Goal: Information Seeking & Learning: Find contact information

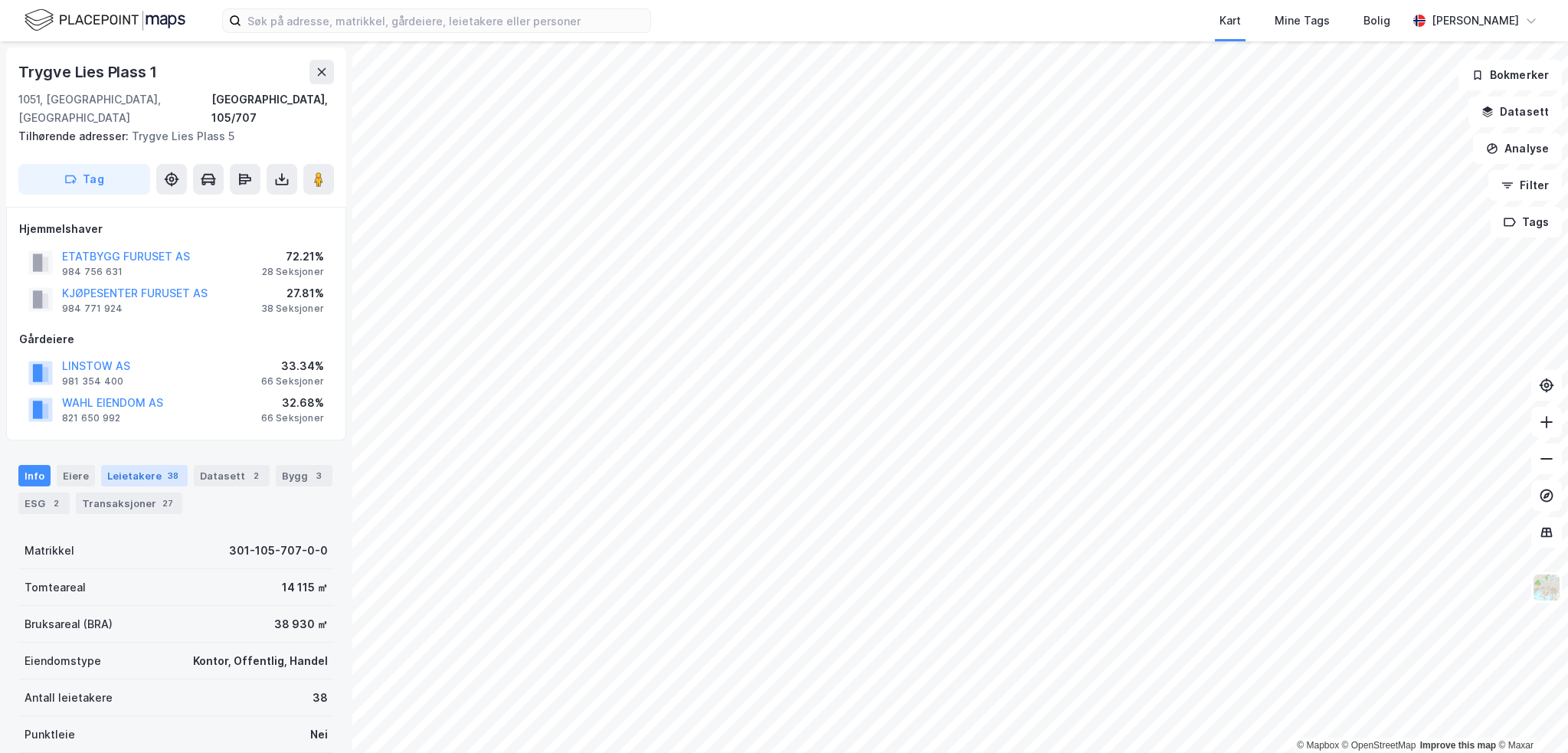
click at [121, 465] on div "Leietakere 38" at bounding box center [144, 476] width 87 height 21
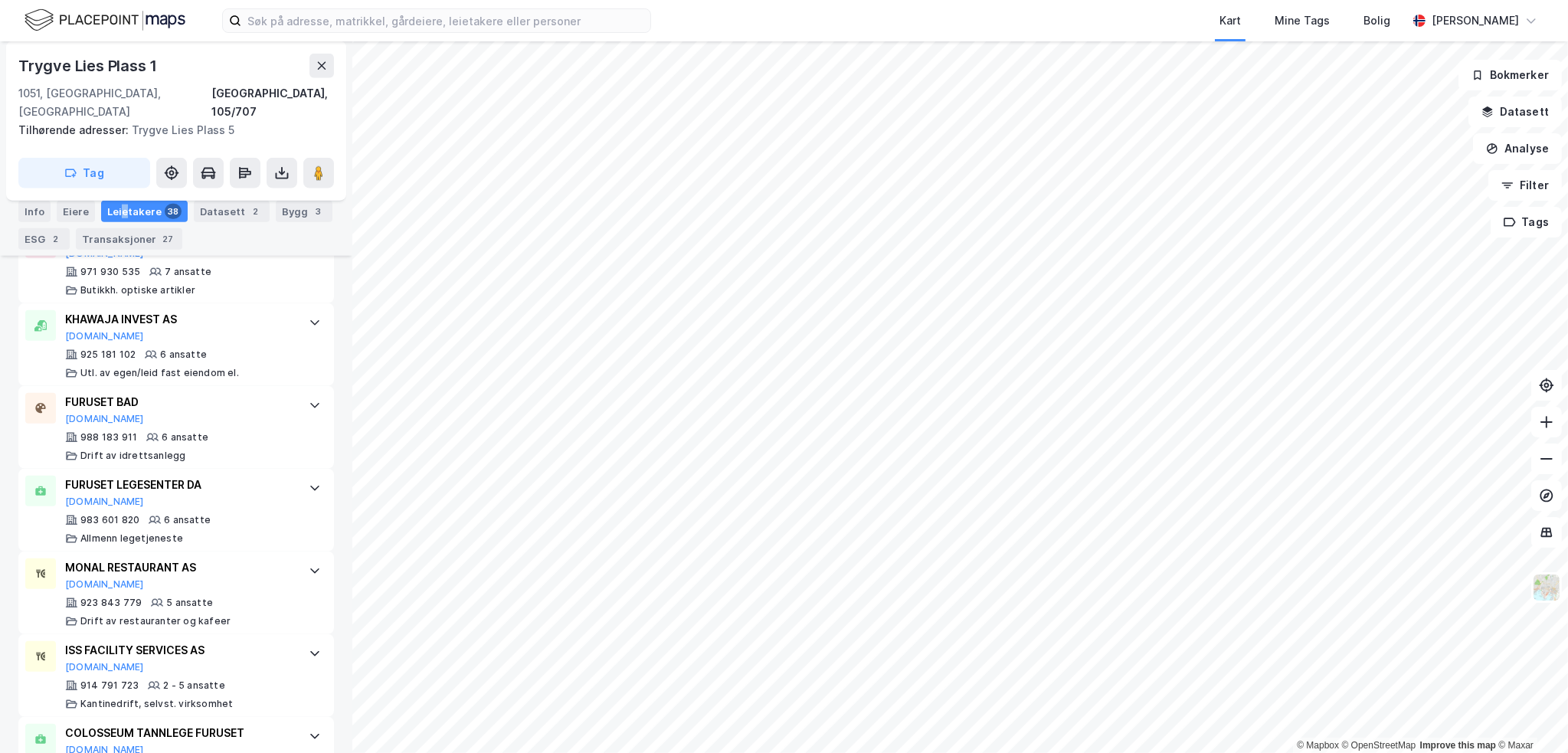
scroll to position [2032, 0]
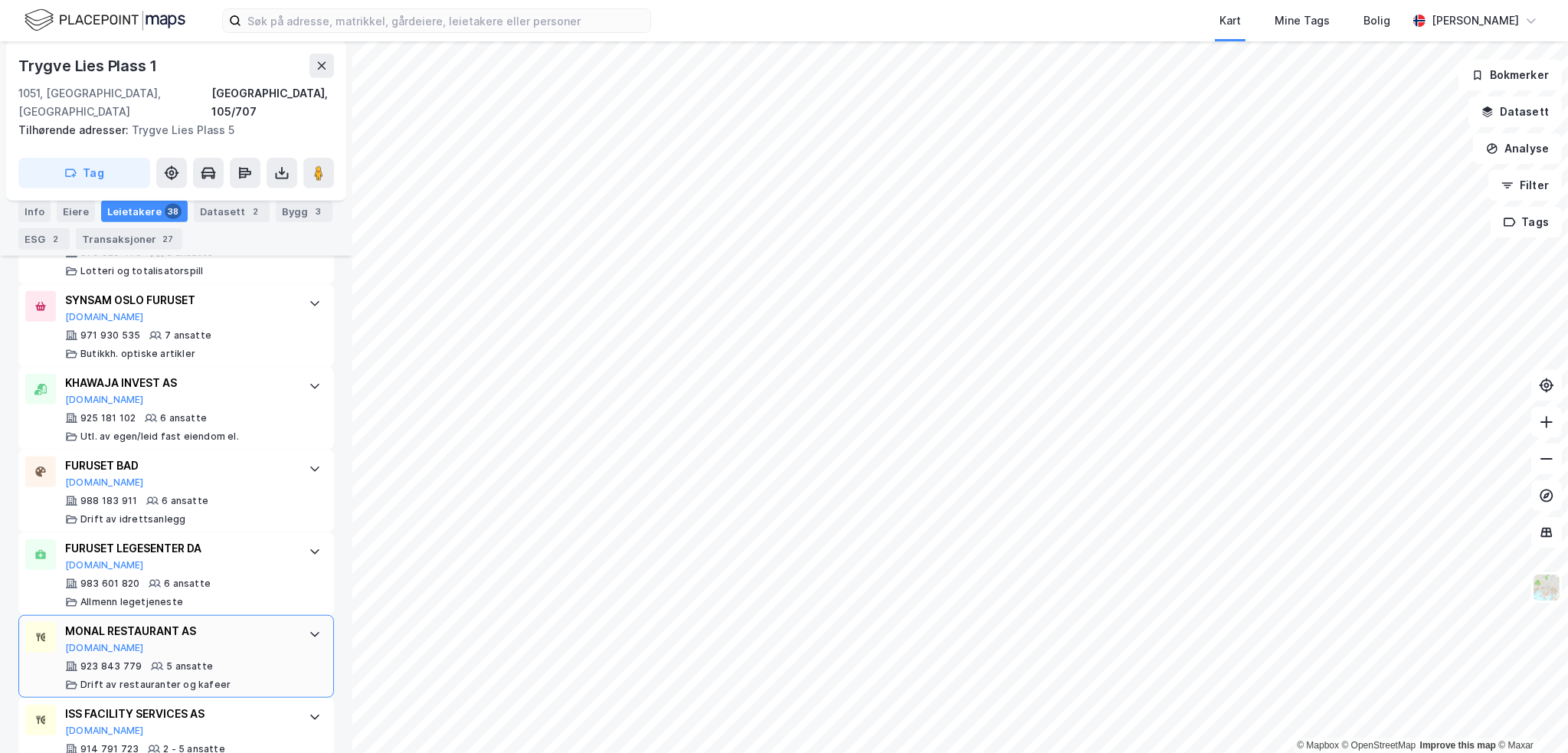
click at [262, 622] on div "MONAL RESTAURANT AS [DOMAIN_NAME]" at bounding box center [180, 638] width 228 height 32
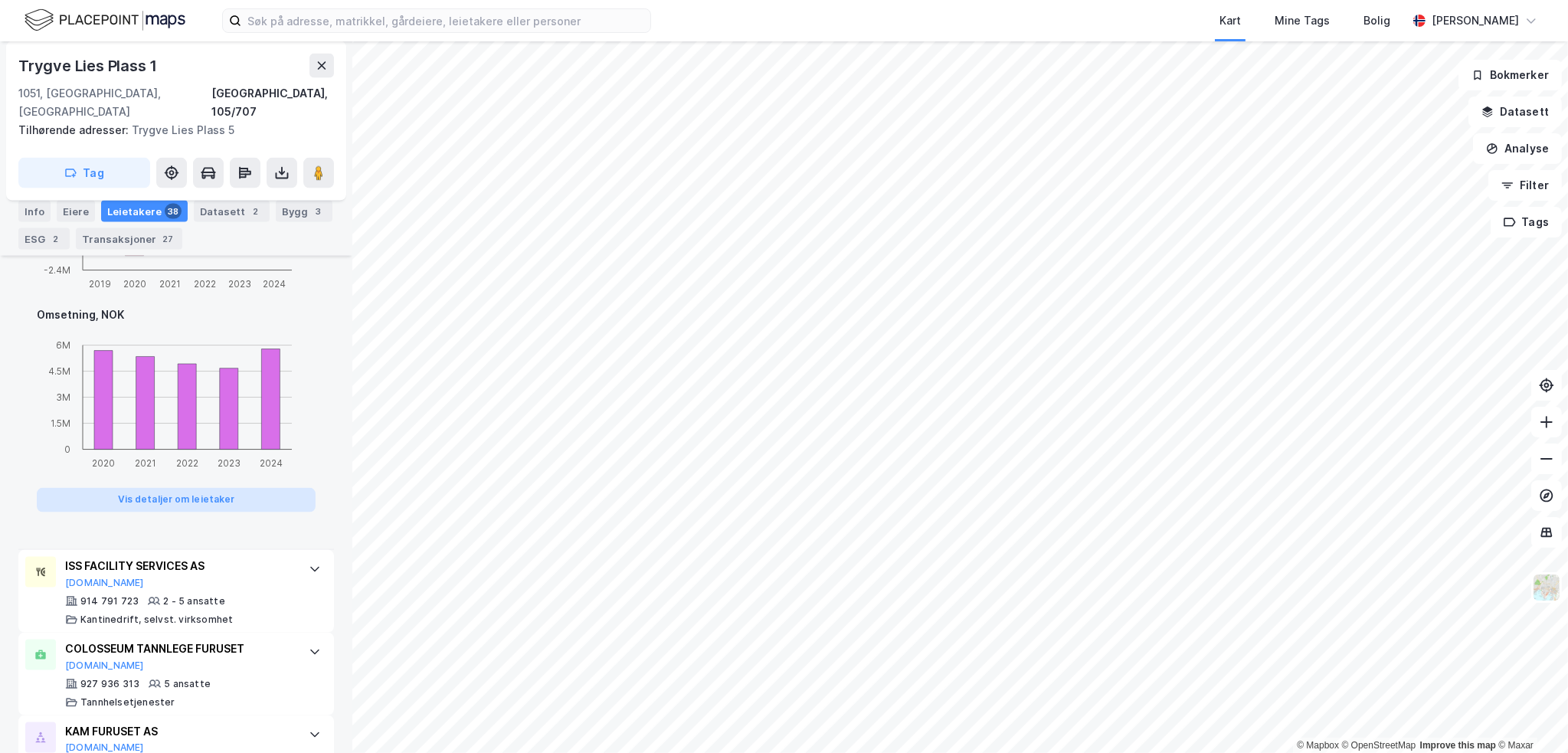
scroll to position [2951, 0]
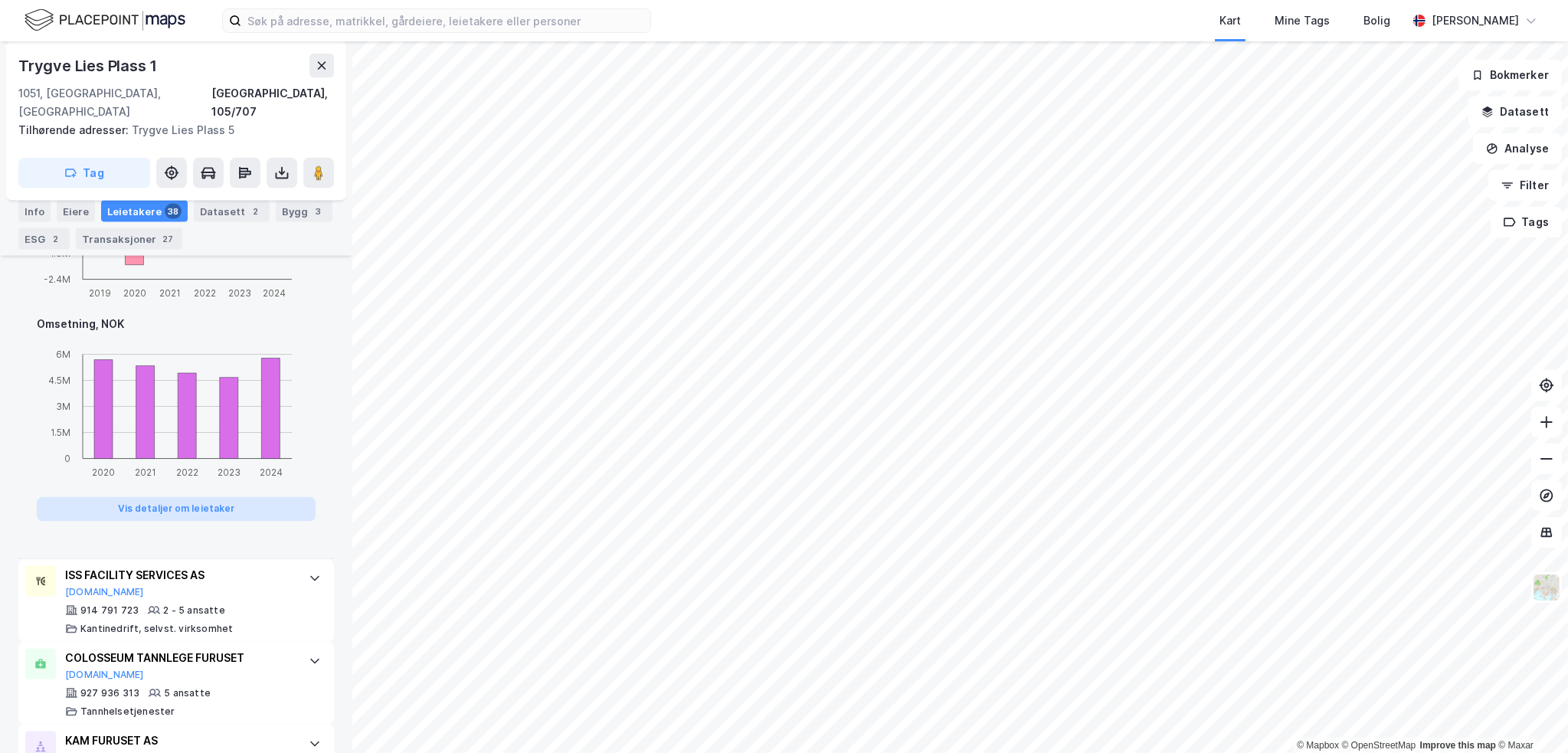
click at [232, 497] on button "Vis detaljer om leietaker" at bounding box center [177, 509] width 279 height 24
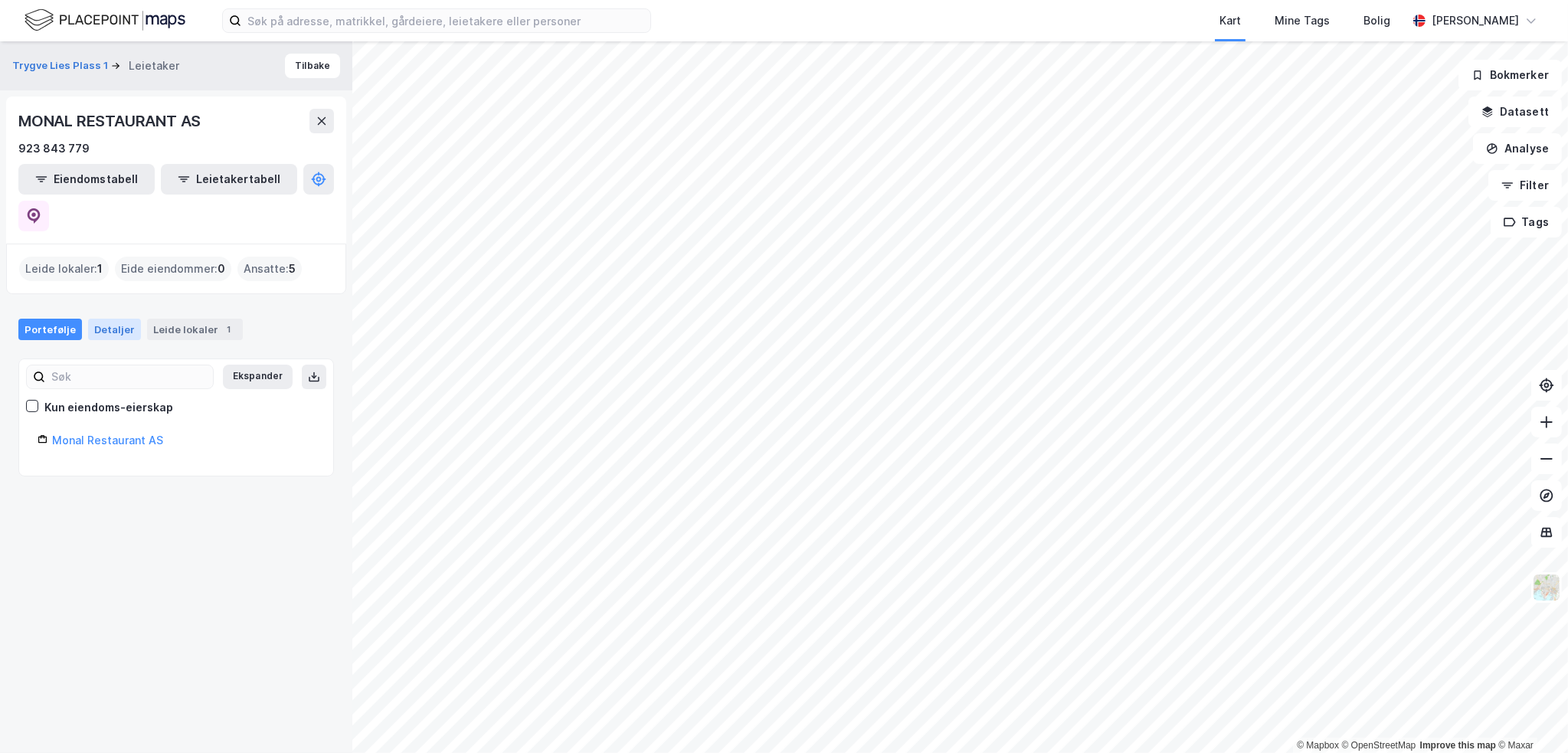
click at [107, 318] on div "Detaljer" at bounding box center [114, 329] width 53 height 21
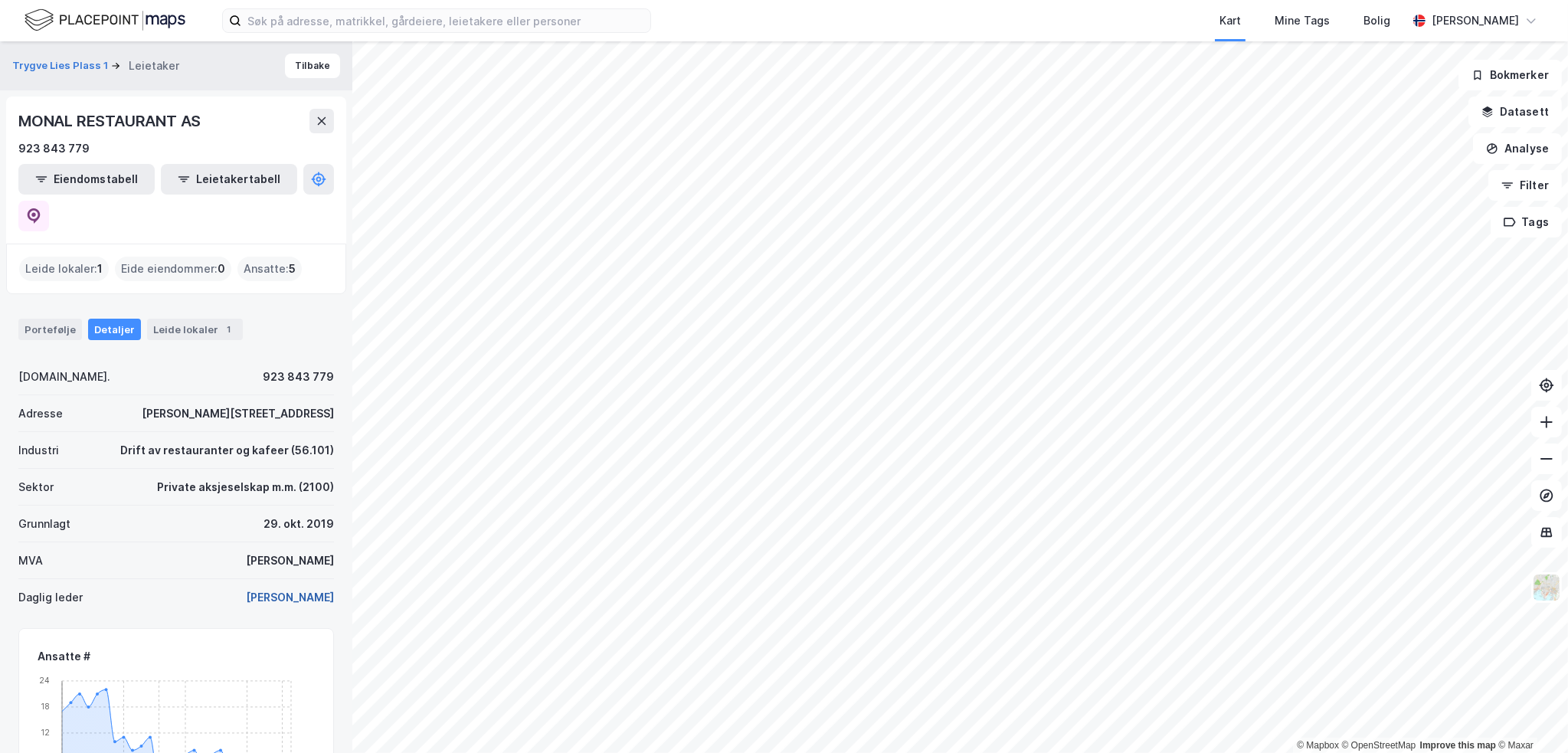
click at [0, 0] on button "[PERSON_NAME]" at bounding box center [0, 0] width 0 height 0
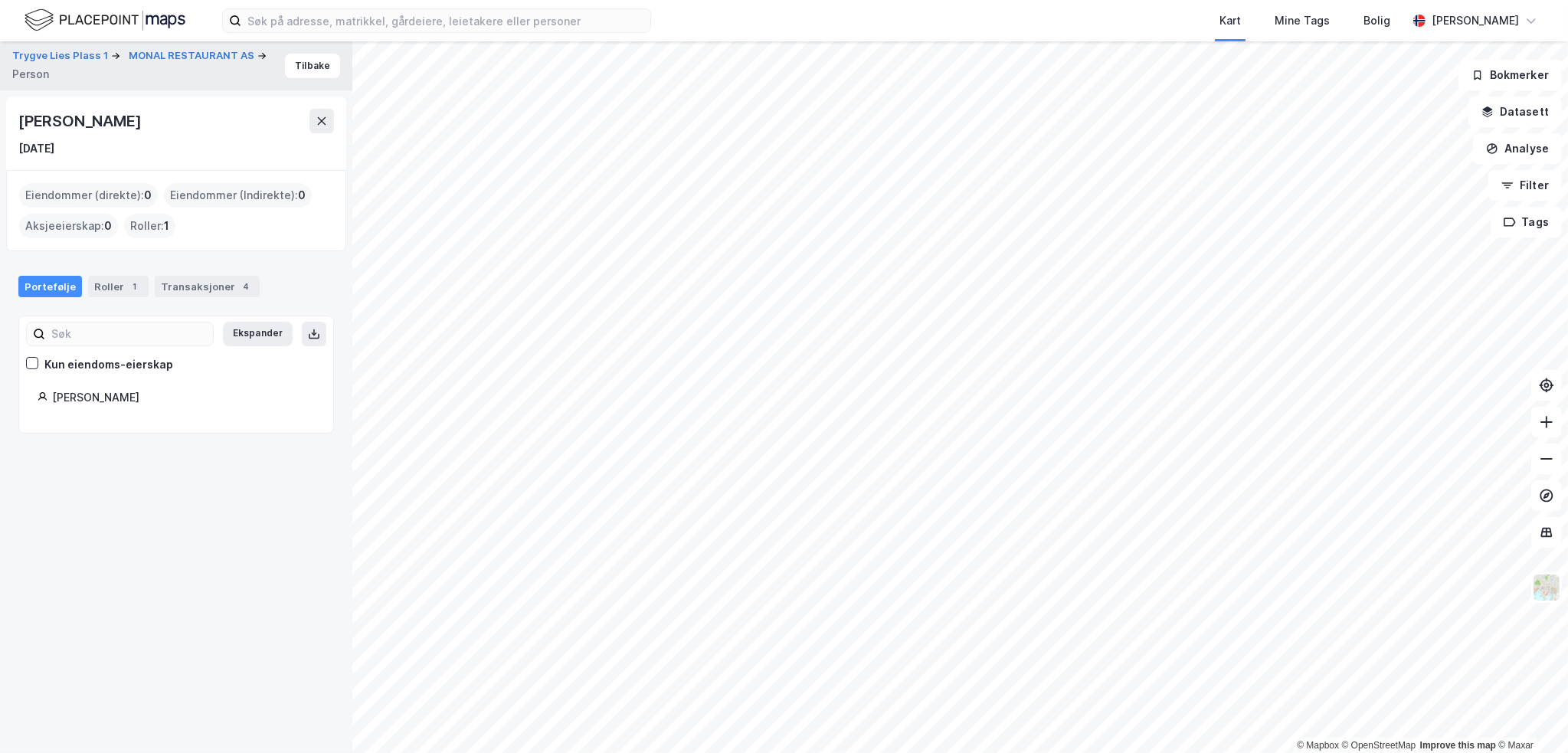
click at [112, 272] on div "Portefølje Roller 1 Transaksjoner 4" at bounding box center [176, 280] width 352 height 46
click at [112, 284] on div "Roller 1" at bounding box center [118, 286] width 61 height 21
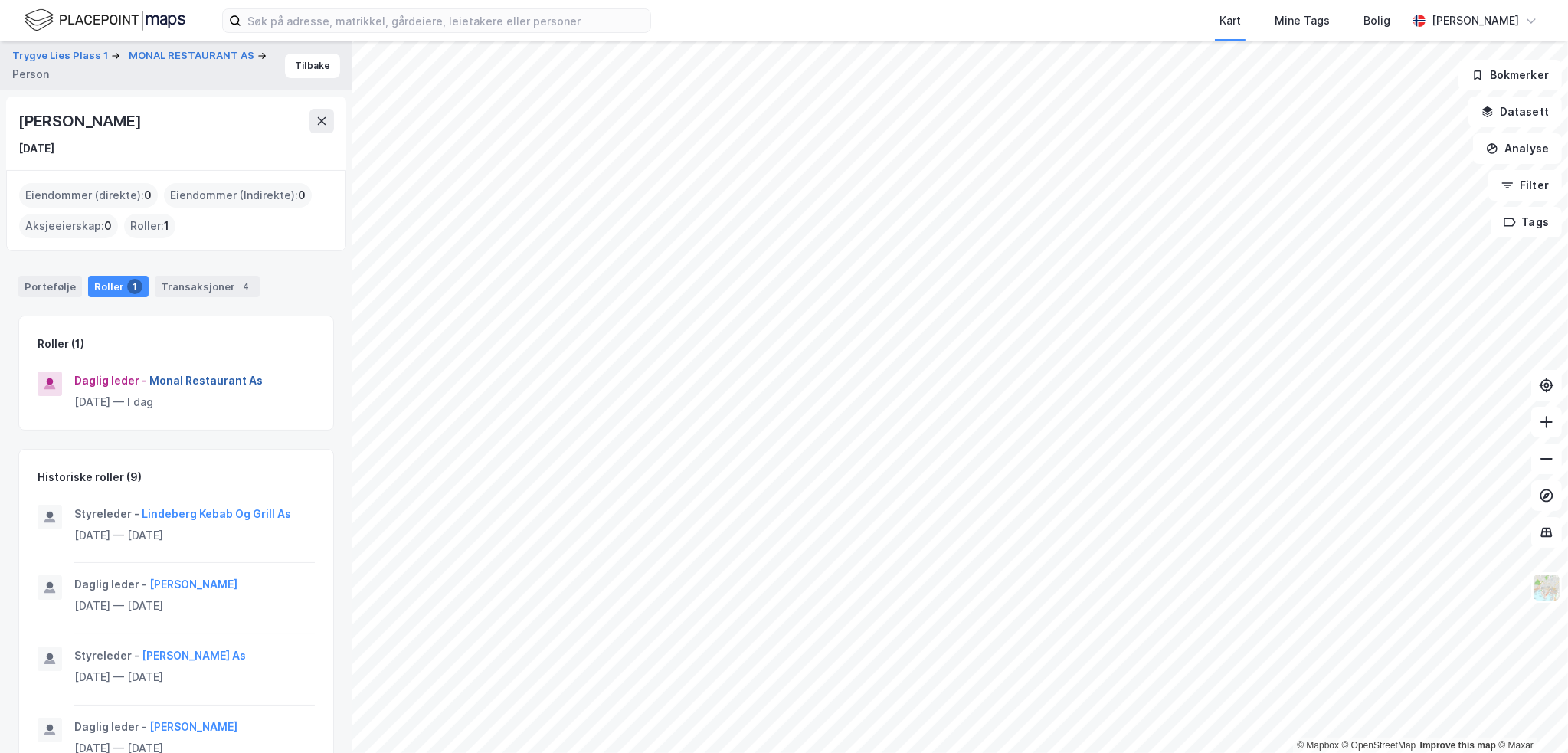
click at [0, 0] on button "Monal Restaurant As" at bounding box center [0, 0] width 0 height 0
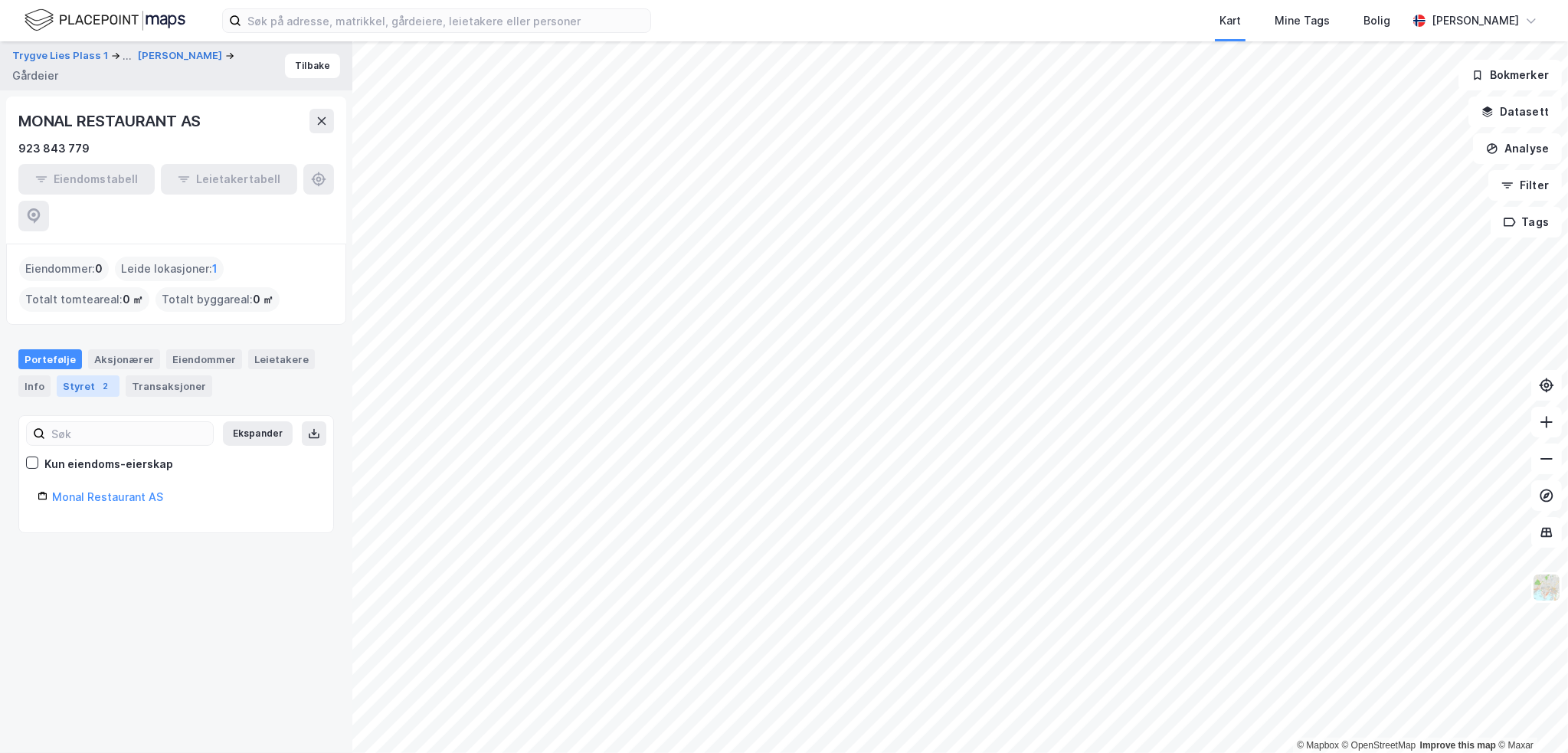
click at [95, 375] on div "Styret 2" at bounding box center [88, 386] width 62 height 21
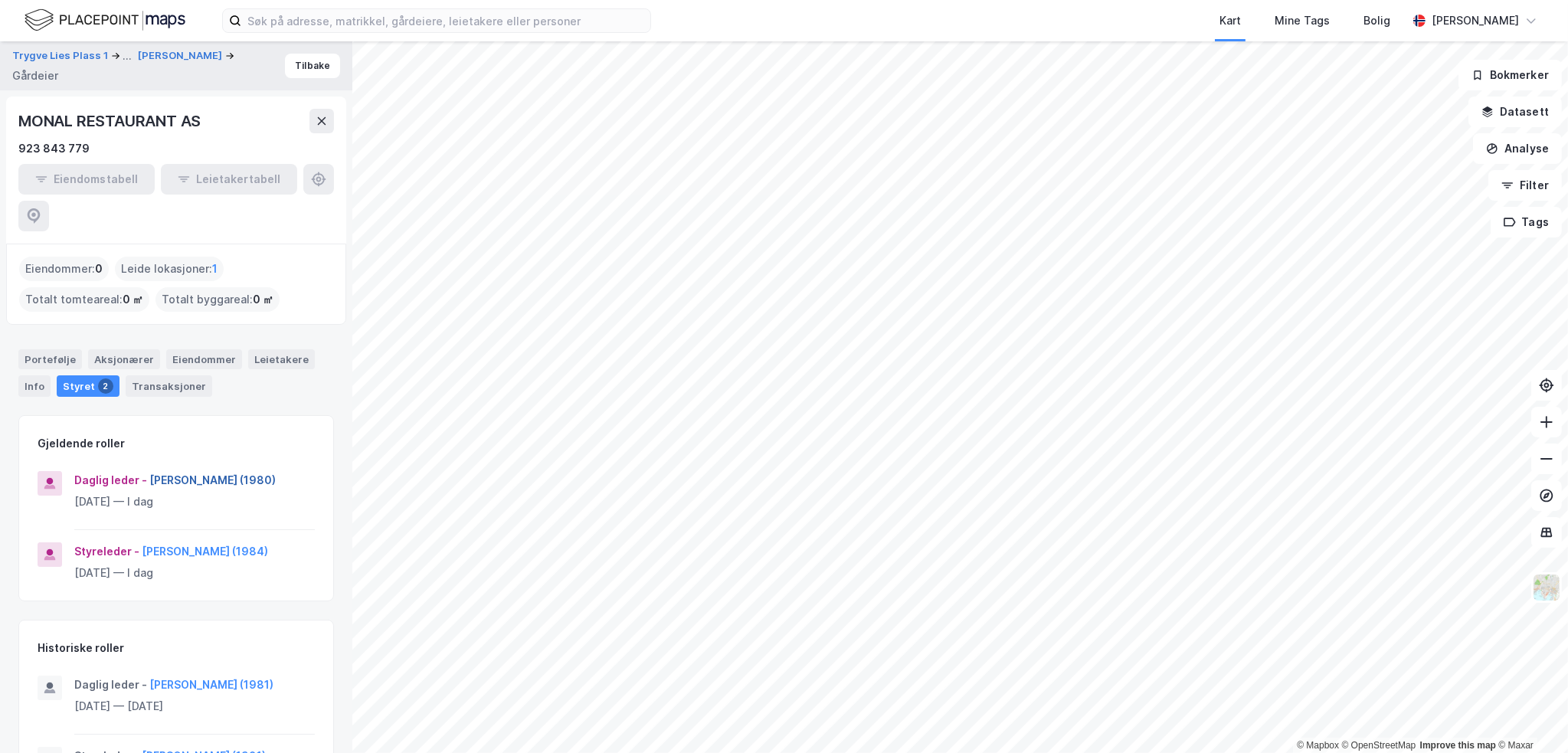
scroll to position [51, 0]
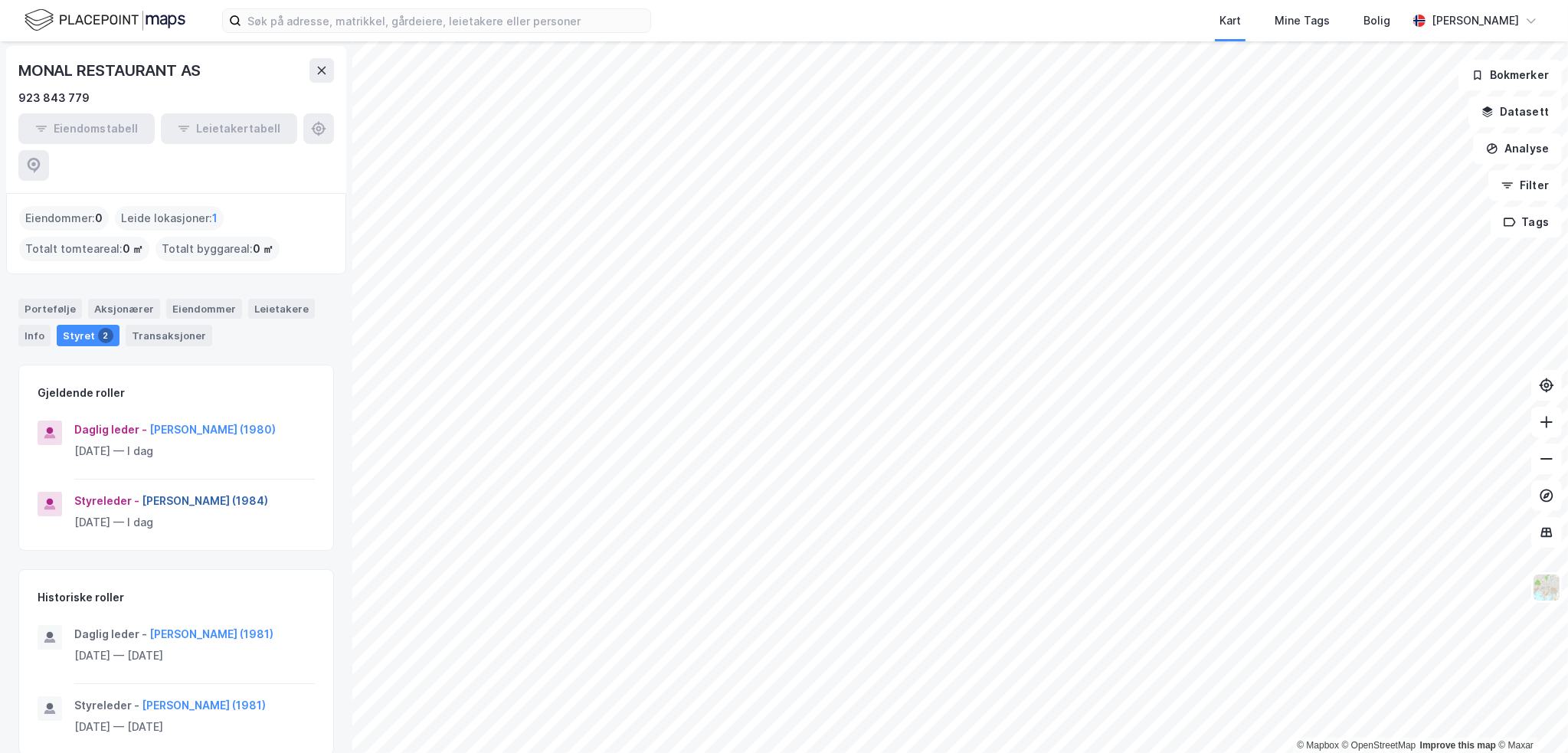
click at [0, 0] on button "[PERSON_NAME] (1984)" at bounding box center [0, 0] width 0 height 0
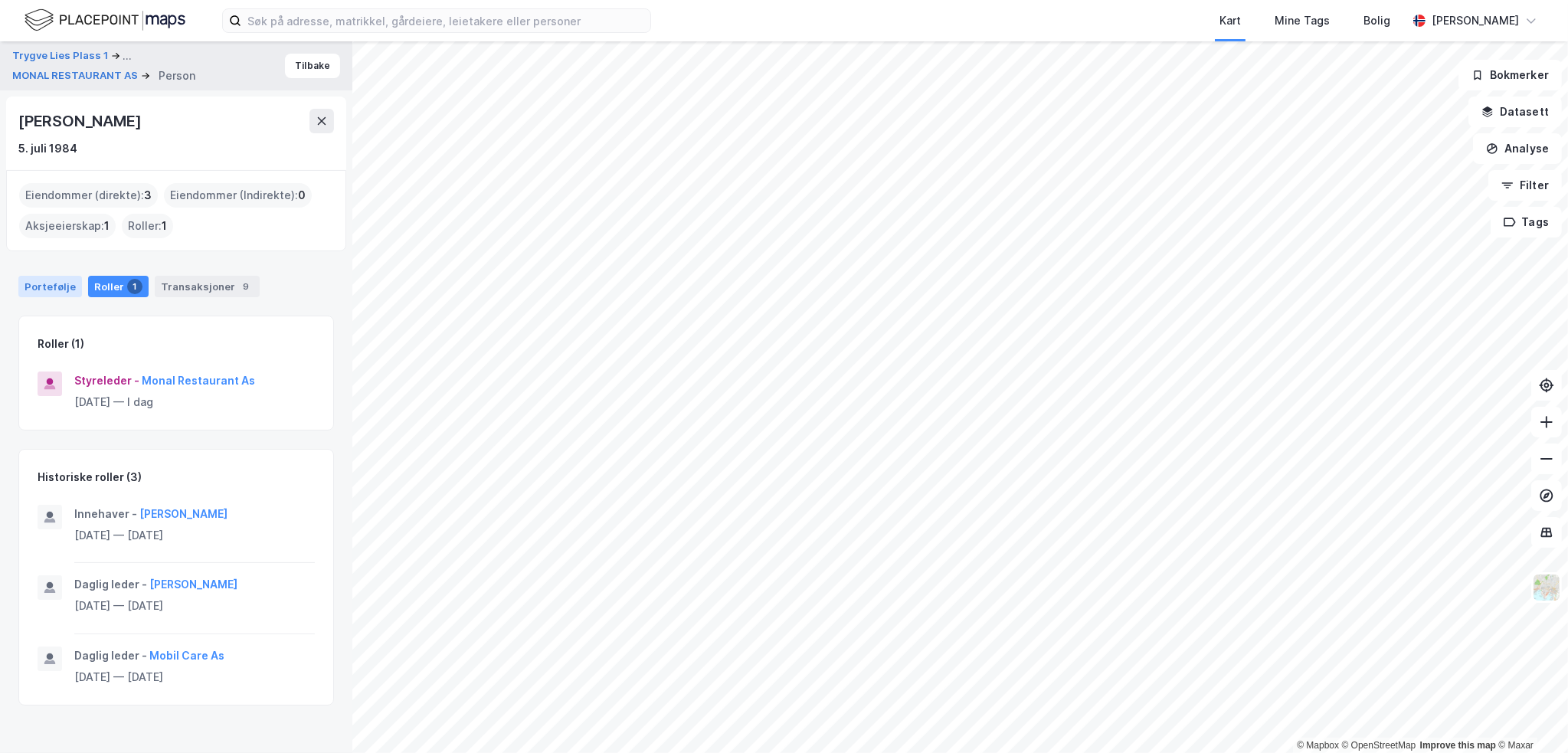
click at [64, 288] on div "Portefølje" at bounding box center [50, 286] width 63 height 21
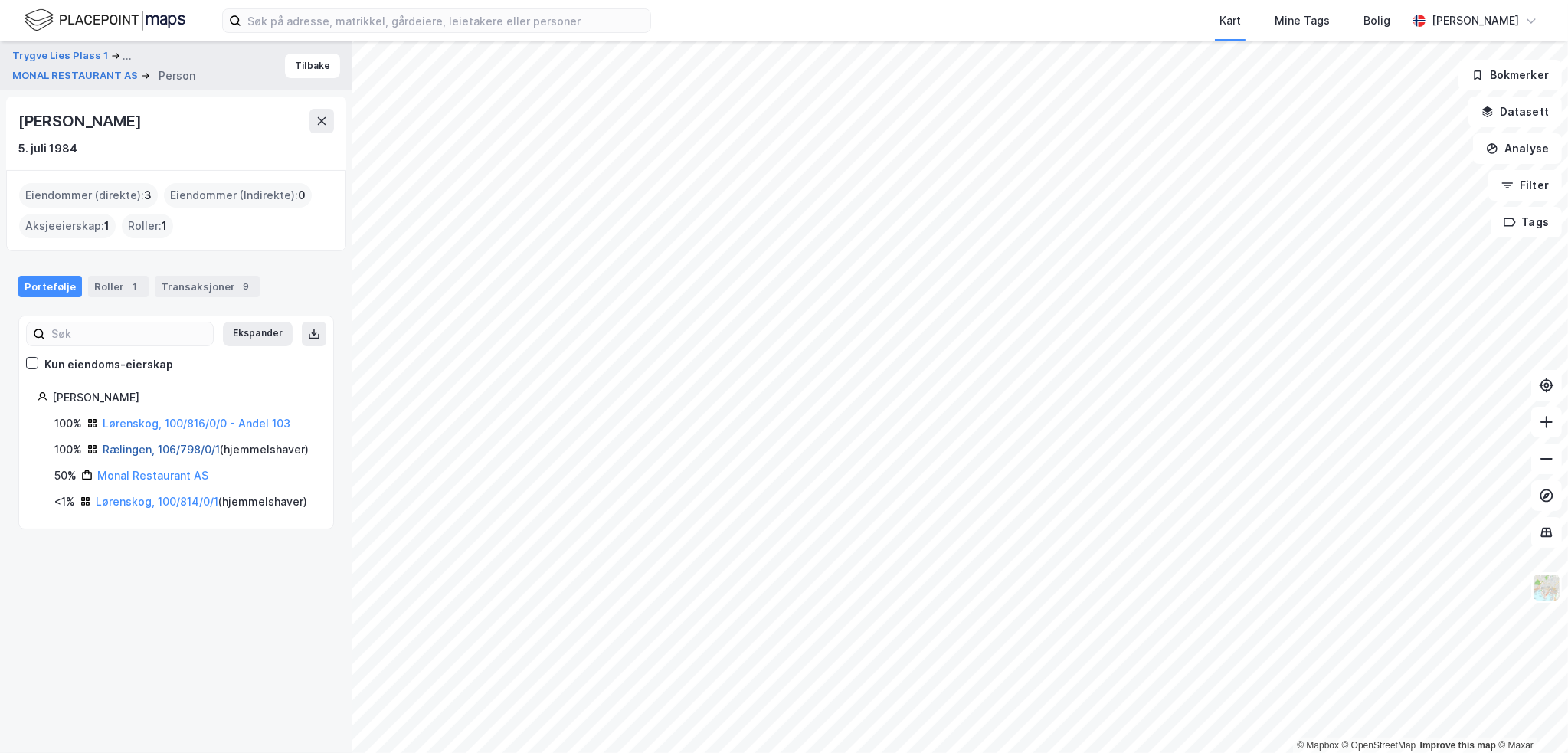
click at [176, 445] on link "Rælingen, 106/798/0/1" at bounding box center [161, 448] width 117 height 13
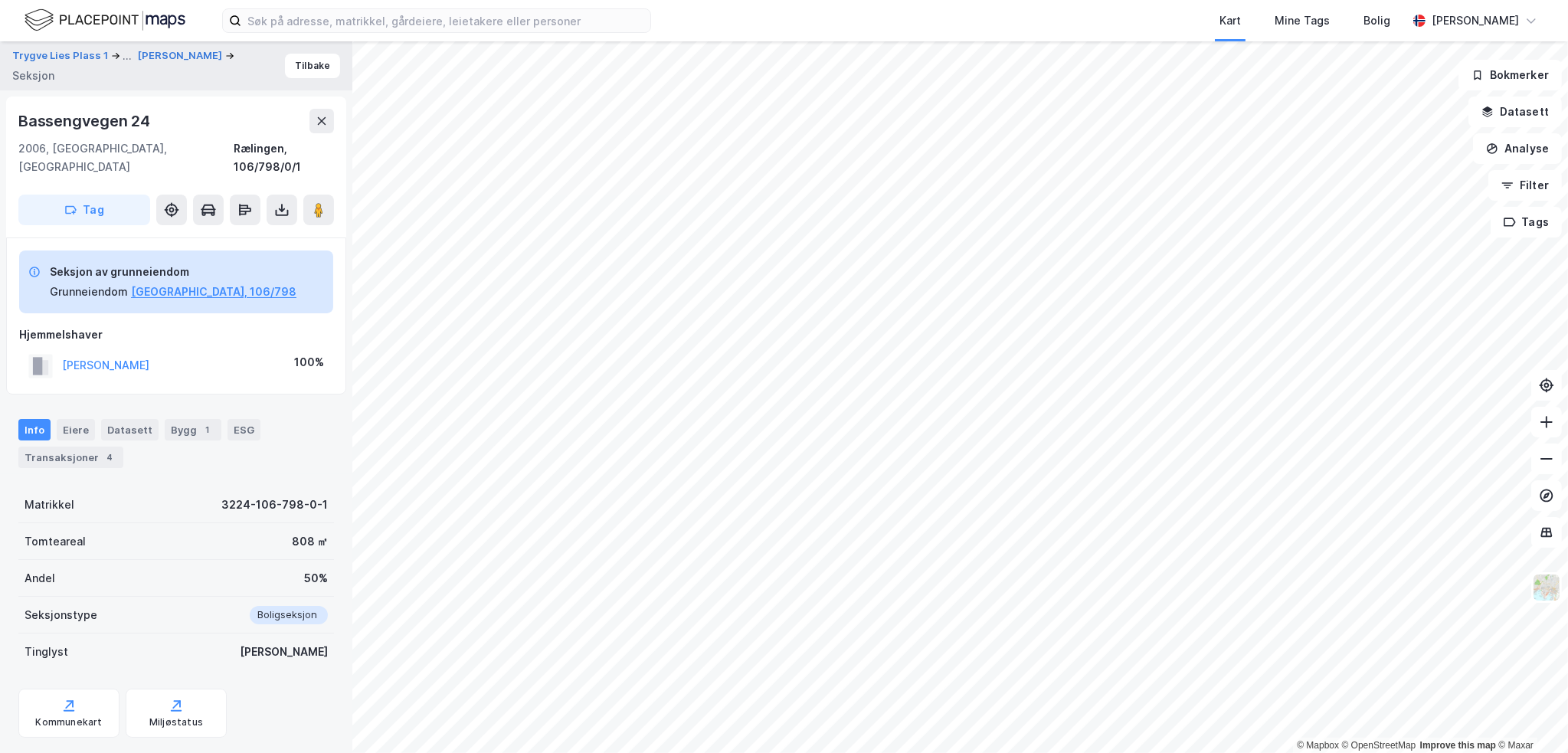
scroll to position [15, 0]
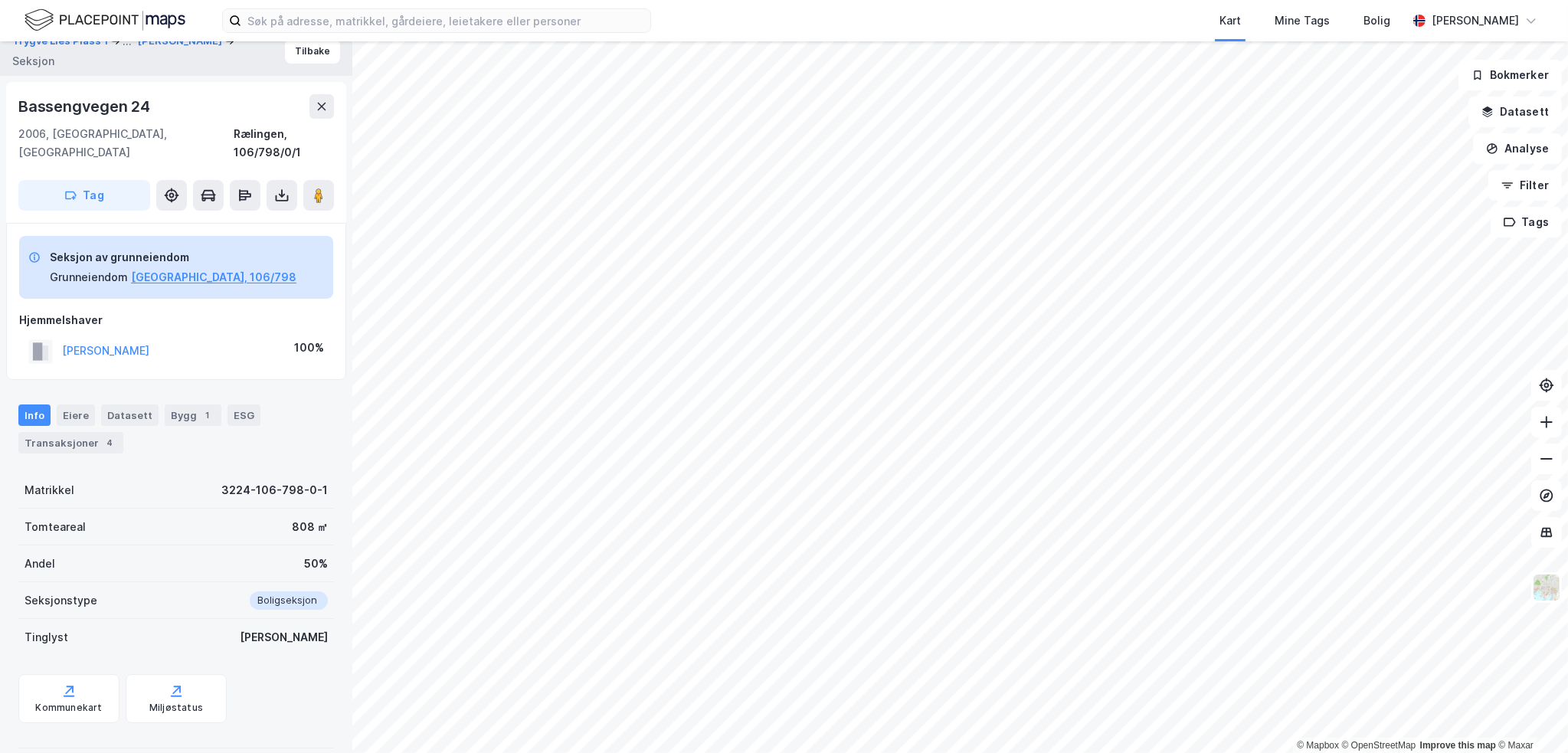
click at [104, 109] on div "Bassengvegen 24" at bounding box center [86, 105] width 135 height 24
